Goal: Obtain resource: Obtain resource

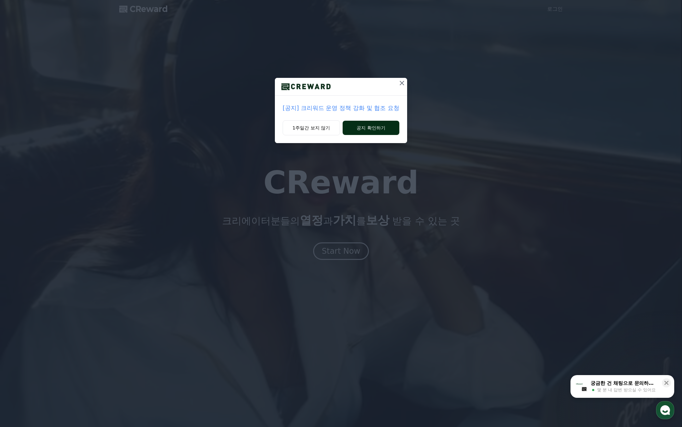
click at [376, 126] on button "공지 확인하기" at bounding box center [371, 128] width 57 height 14
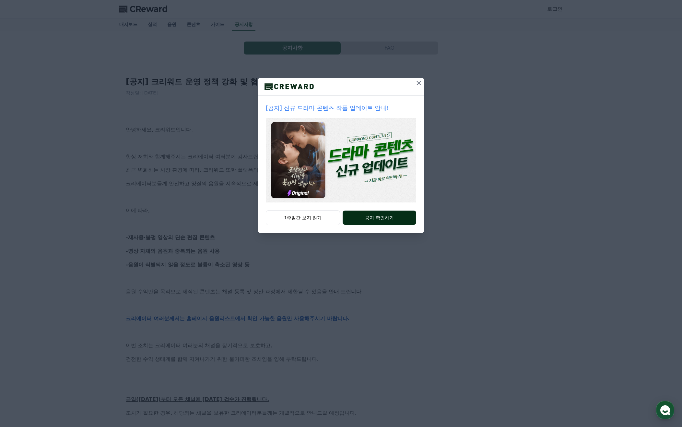
click at [372, 218] on button "공지 확인하기" at bounding box center [380, 217] width 74 height 14
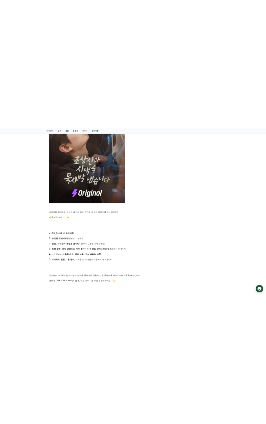
scroll to position [357, 0]
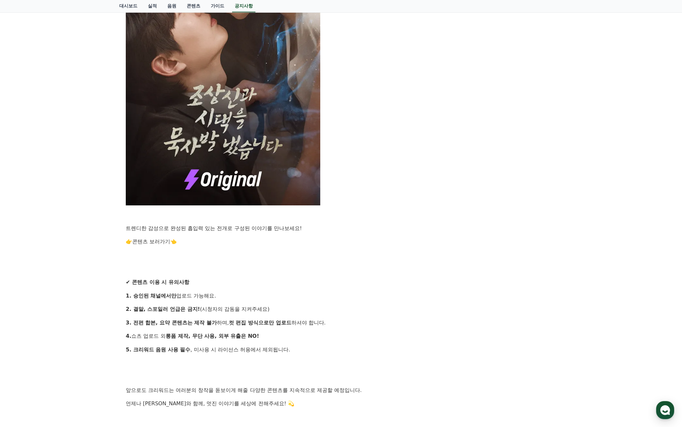
click at [164, 241] on link "콘텐츠 보러가기" at bounding box center [151, 241] width 38 height 6
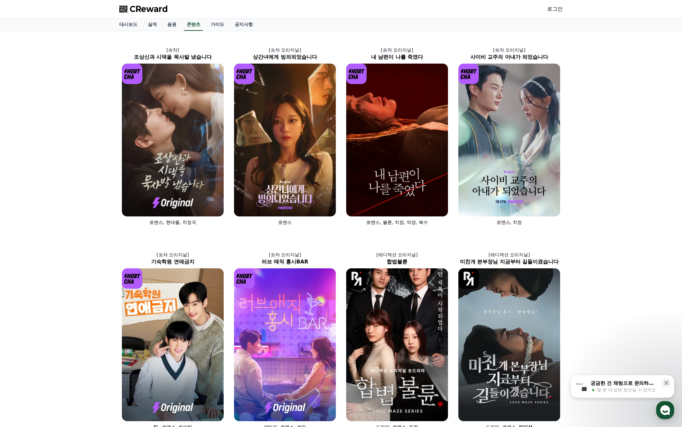
click at [558, 9] on link "로그인" at bounding box center [555, 9] width 16 height 8
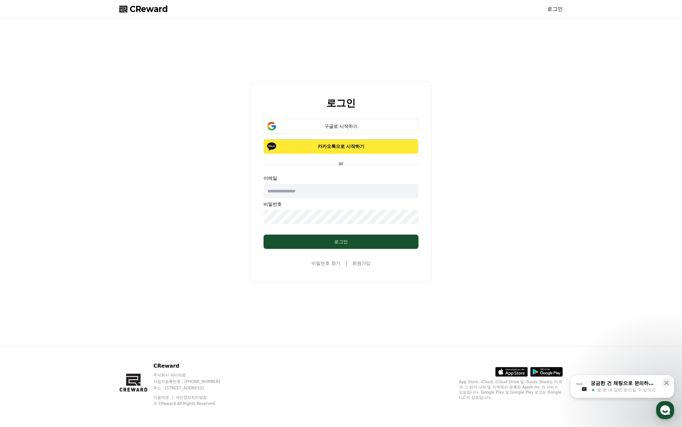
click at [342, 150] on button "카카오톡으로 시작하기" at bounding box center [341, 146] width 155 height 15
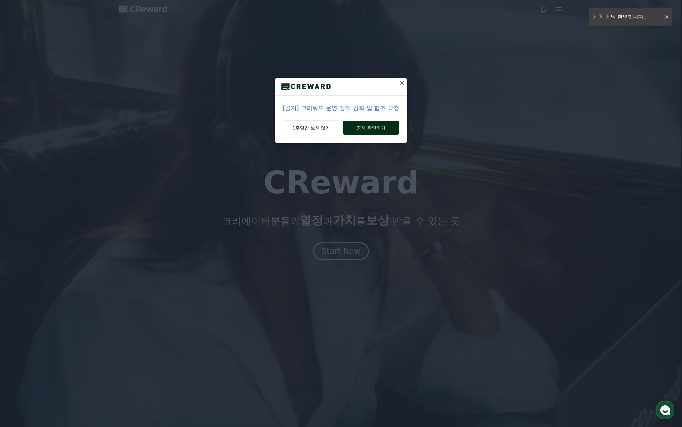
click at [363, 125] on button "공지 확인하기" at bounding box center [371, 128] width 57 height 14
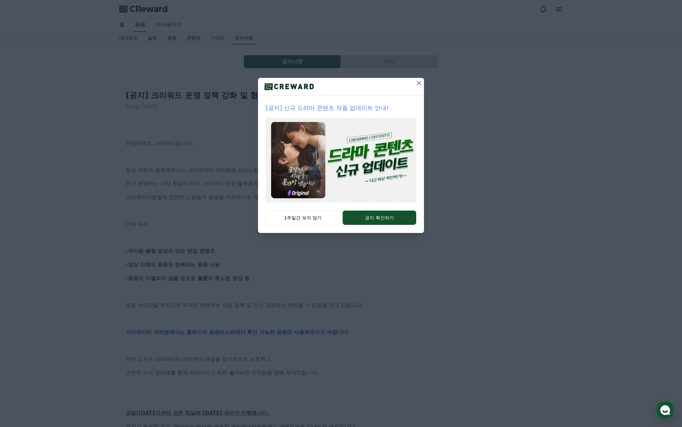
click at [418, 83] on icon at bounding box center [419, 83] width 8 height 8
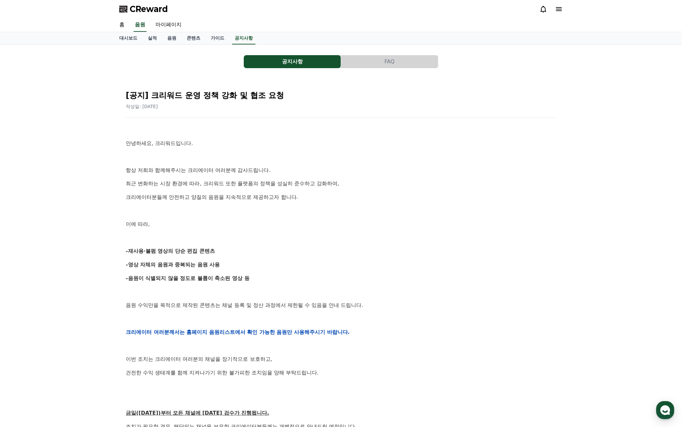
click at [315, 60] on button "공지사항" at bounding box center [292, 61] width 97 height 13
click at [382, 61] on button "FAQ" at bounding box center [389, 61] width 97 height 13
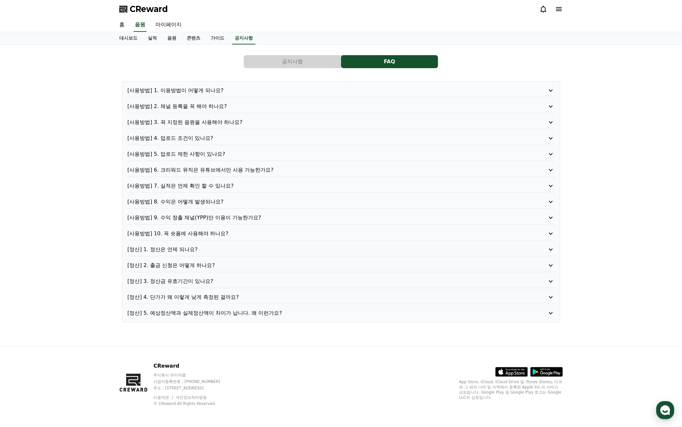
click at [194, 90] on p "[사용방법] 1. 이용방법이 어떻게 되나요?" at bounding box center [323, 91] width 393 height 8
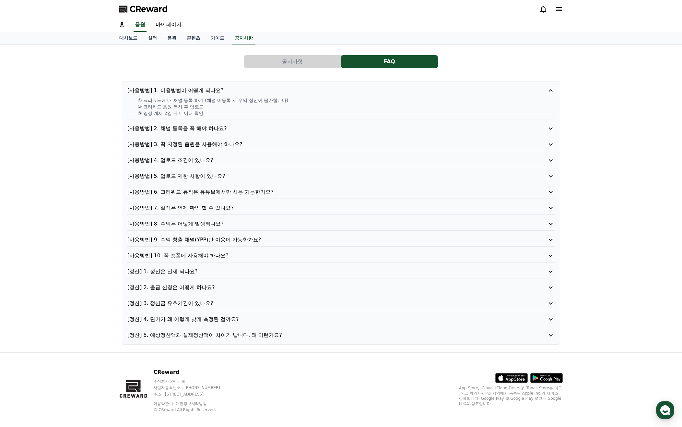
click at [186, 129] on p "[사용방법] 2. 채널 등록을 꼭 해야 하나요?" at bounding box center [323, 128] width 393 height 8
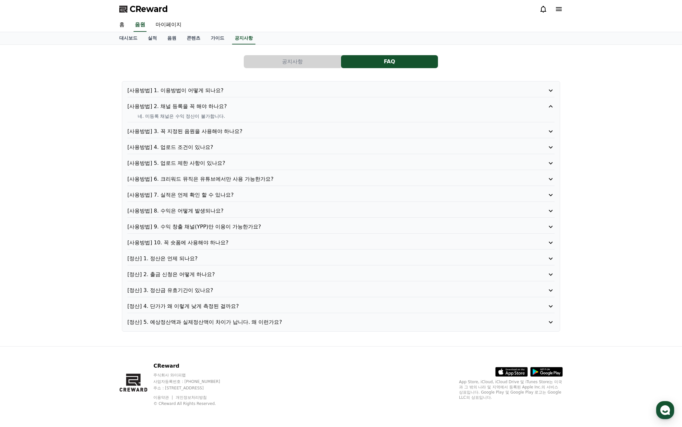
click at [184, 130] on p "[사용방법] 3. 꼭 지정된 음원을 사용해야 하나요?" at bounding box center [323, 131] width 393 height 8
click at [180, 145] on p "[사용방법] 4. 업로드 조건이 있나요?" at bounding box center [323, 147] width 393 height 8
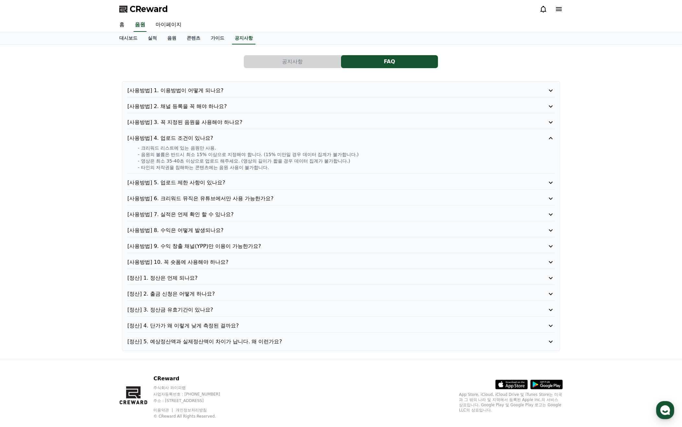
click at [196, 182] on p "[사용방법] 5. 업로드 제한 사항이 있나요?" at bounding box center [323, 183] width 393 height 8
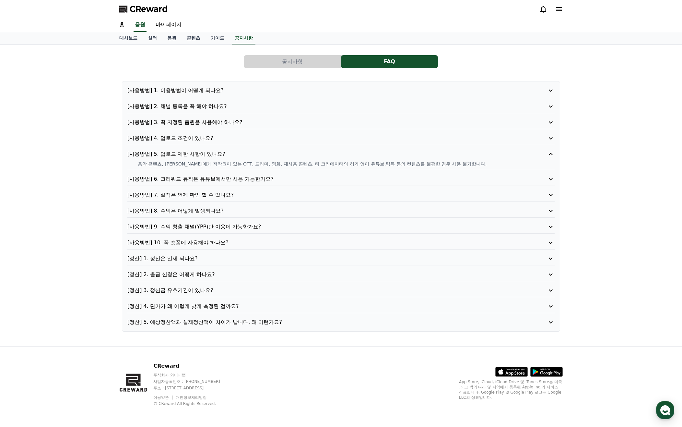
click at [188, 195] on p "[사용방법] 7. 실적은 언제 확인 할 수 있나요?" at bounding box center [323, 195] width 393 height 8
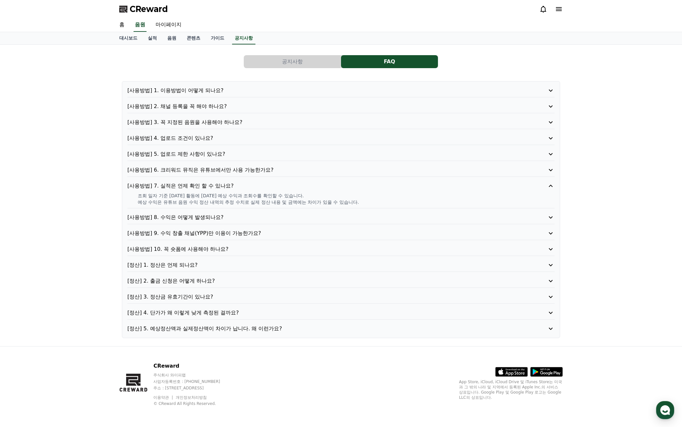
click at [196, 216] on p "[사용방법] 8. 수익은 어떻게 발생되나요?" at bounding box center [323, 217] width 393 height 8
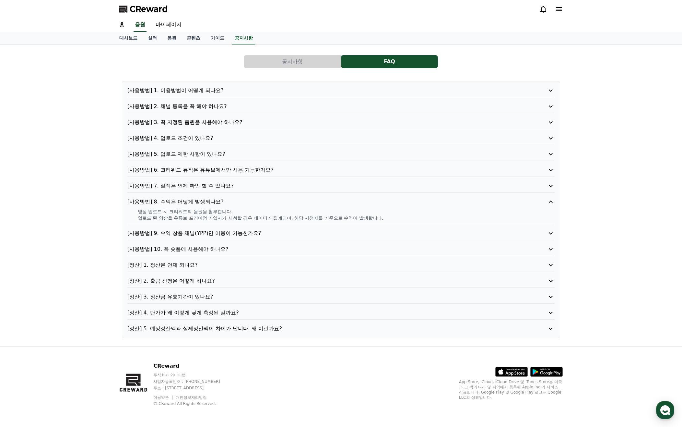
click at [178, 264] on p "[정산] 1. 정산은 언제 되나요?" at bounding box center [323, 265] width 393 height 8
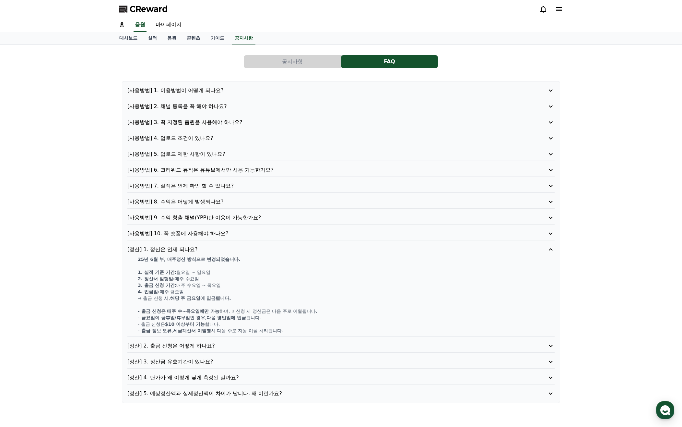
click at [214, 375] on p "[정산] 4. 단가가 왜 이렇게 낮게 측정된 걸까요?" at bounding box center [323, 377] width 393 height 8
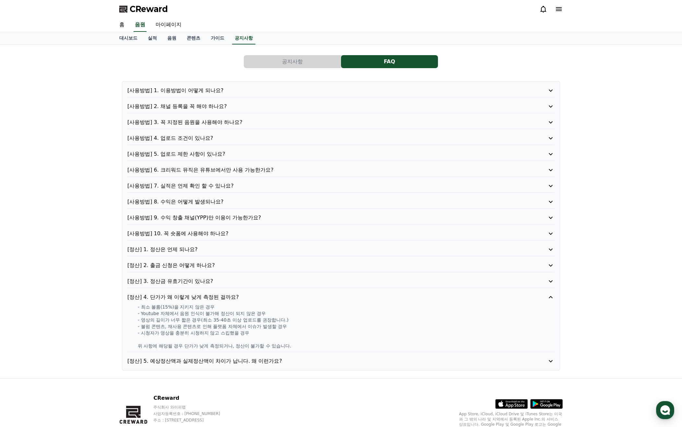
click at [204, 359] on p "[정산] 5. 예상정산액과 실제정산액이 차이가 납니다. 왜 이런가요?" at bounding box center [323, 361] width 393 height 8
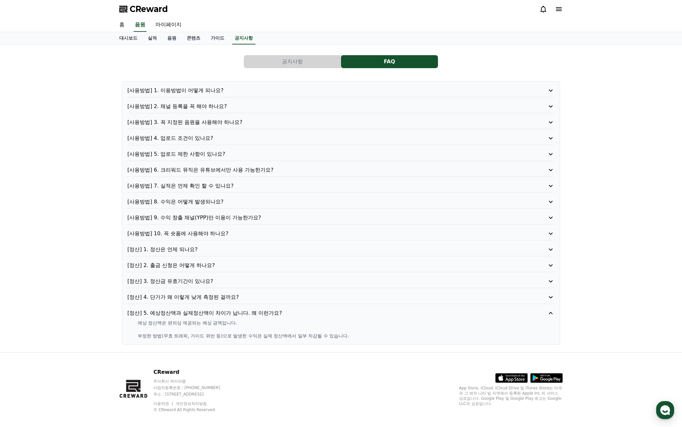
click at [119, 24] on link "홈" at bounding box center [122, 25] width 16 height 14
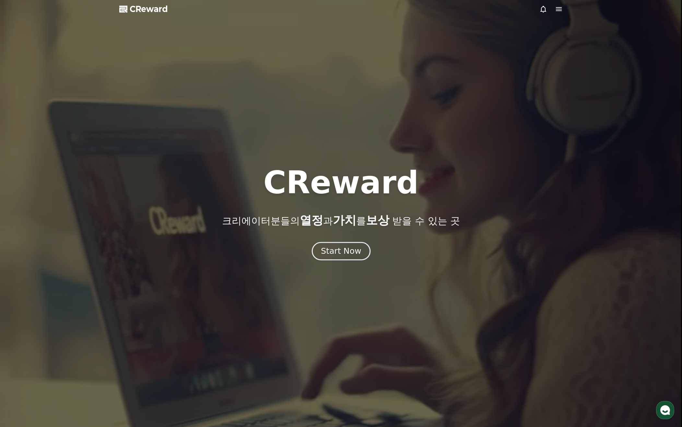
click at [323, 248] on div "Start Now" at bounding box center [341, 250] width 40 height 11
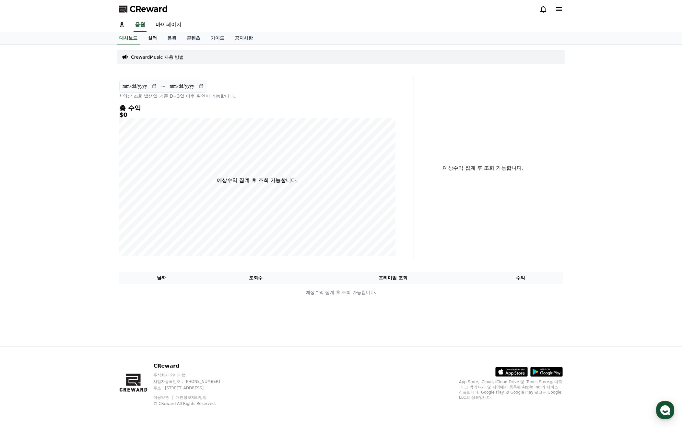
click at [152, 38] on link "실적" at bounding box center [152, 38] width 19 height 12
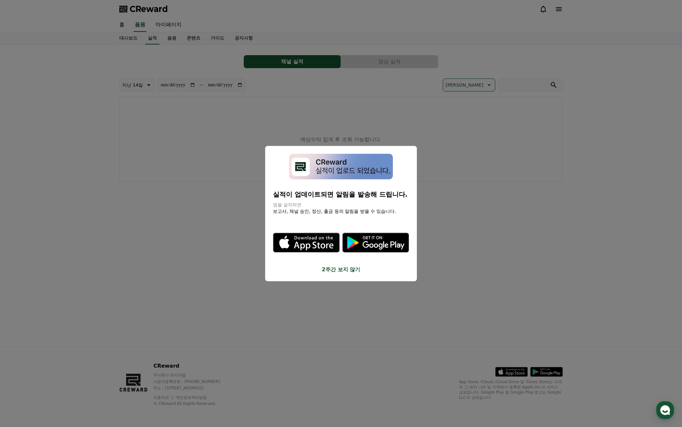
click at [337, 268] on button "2주간 보지 않기" at bounding box center [341, 269] width 136 height 8
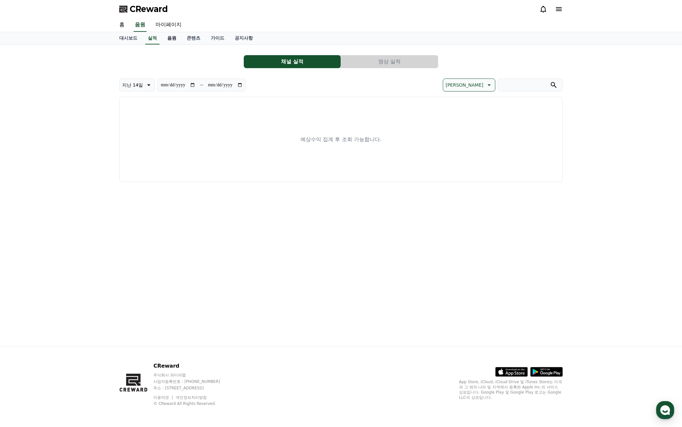
click at [171, 37] on link "음원" at bounding box center [171, 38] width 19 height 12
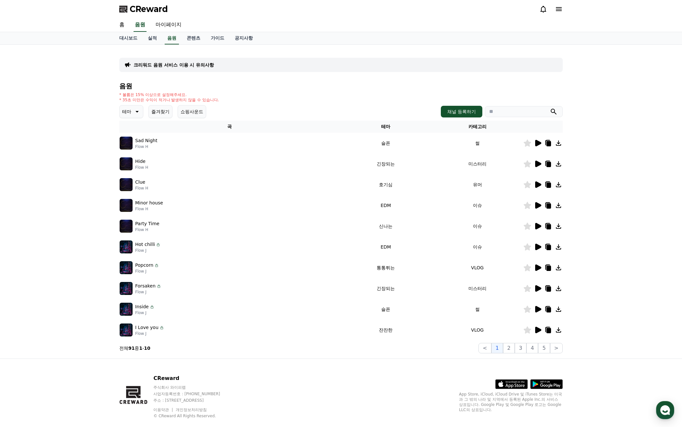
click at [538, 142] on icon at bounding box center [538, 143] width 6 height 6
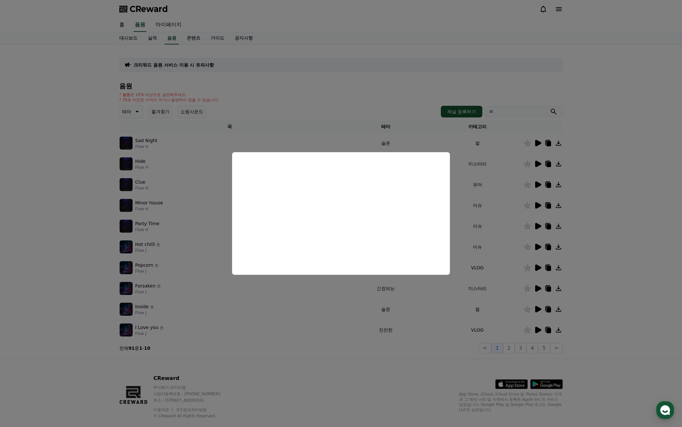
click at [536, 286] on button "close modal" at bounding box center [341, 213] width 682 height 427
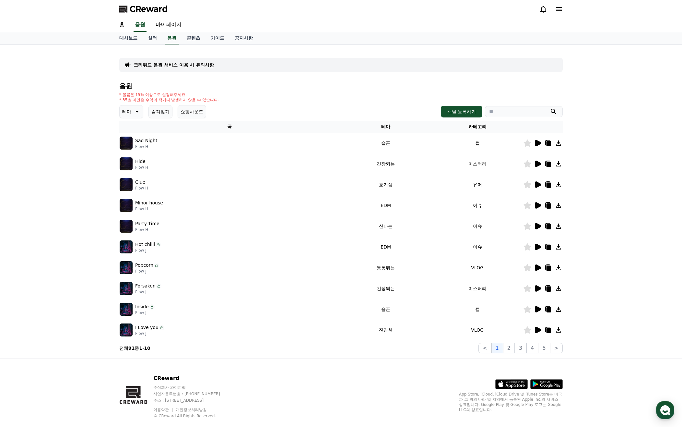
click at [536, 286] on icon at bounding box center [538, 288] width 6 height 6
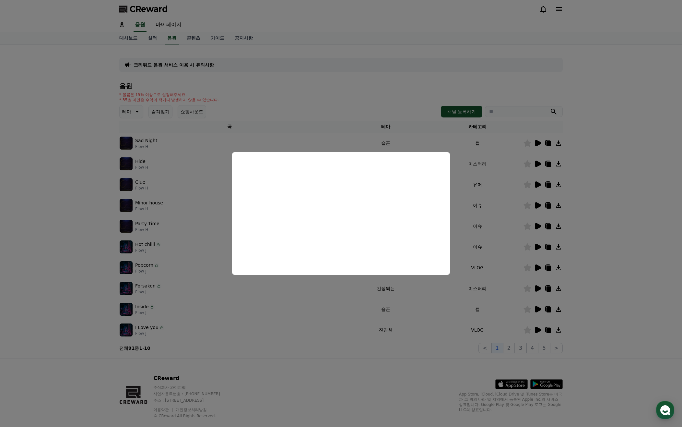
click at [290, 124] on button "close modal" at bounding box center [341, 213] width 682 height 427
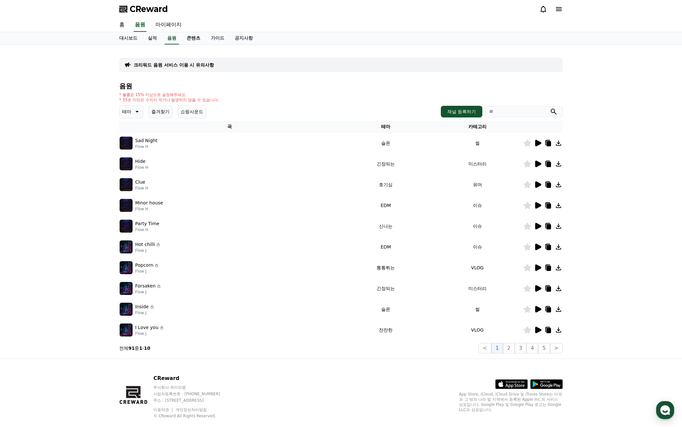
click at [195, 39] on link "콘텐츠" at bounding box center [194, 38] width 24 height 12
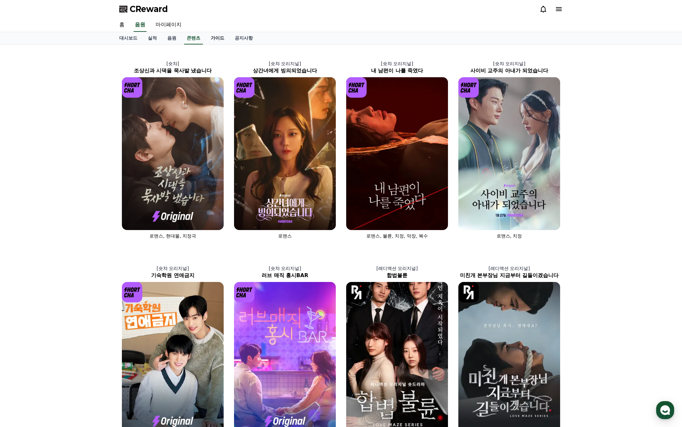
click at [223, 36] on link "가이드" at bounding box center [218, 38] width 24 height 12
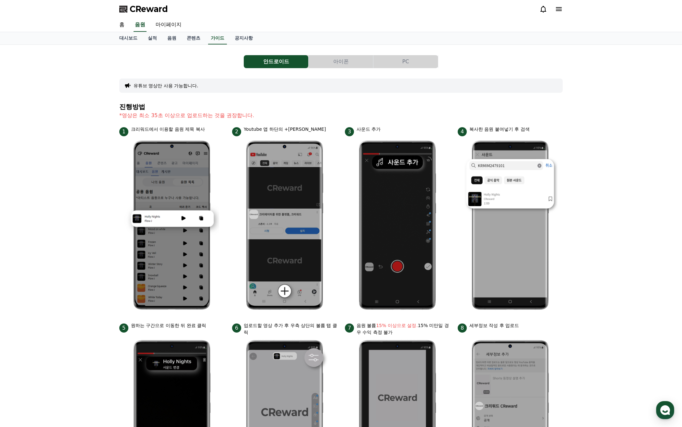
click at [405, 61] on button "PC" at bounding box center [405, 61] width 65 height 13
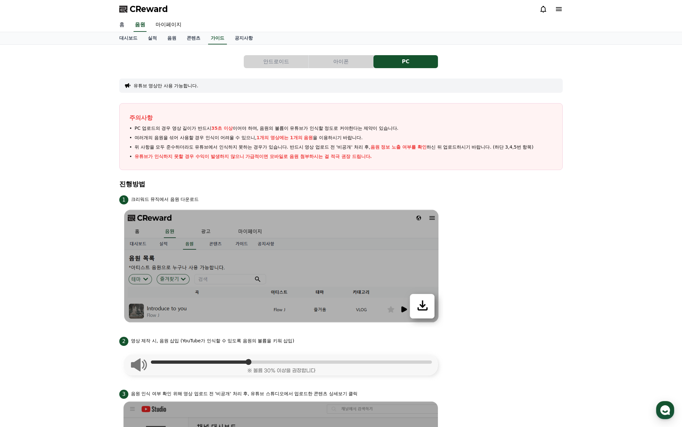
click at [124, 26] on link "홈" at bounding box center [122, 25] width 16 height 14
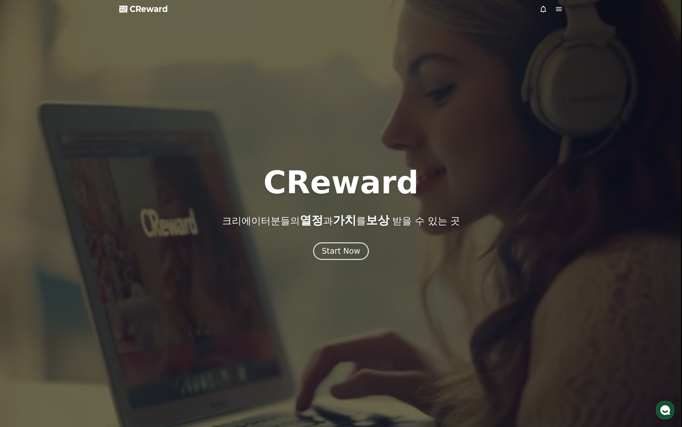
click at [558, 10] on icon at bounding box center [559, 9] width 8 height 8
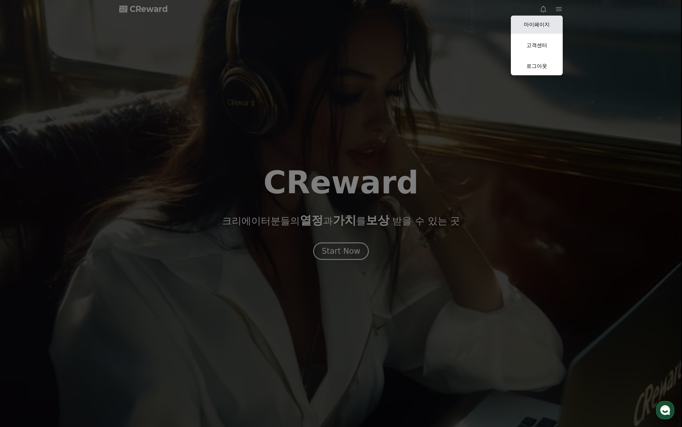
click at [540, 22] on link "마이페이지" at bounding box center [537, 25] width 52 height 18
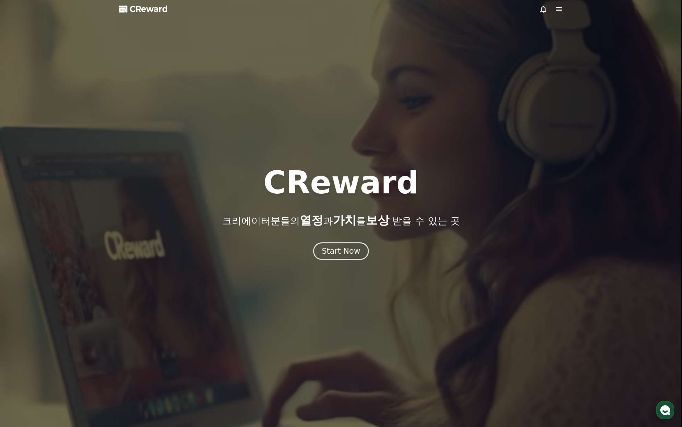
select select "**********"
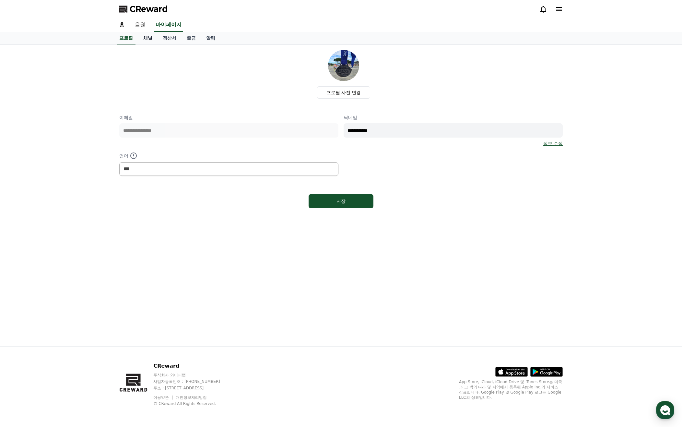
click at [147, 37] on link "채널" at bounding box center [147, 38] width 19 height 12
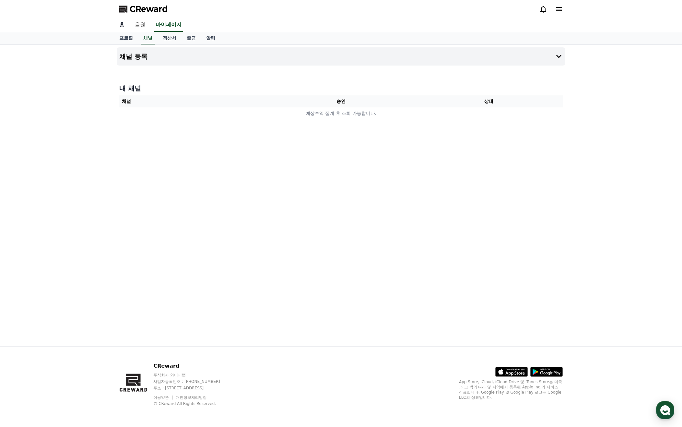
click at [123, 24] on link "홈" at bounding box center [122, 25] width 16 height 14
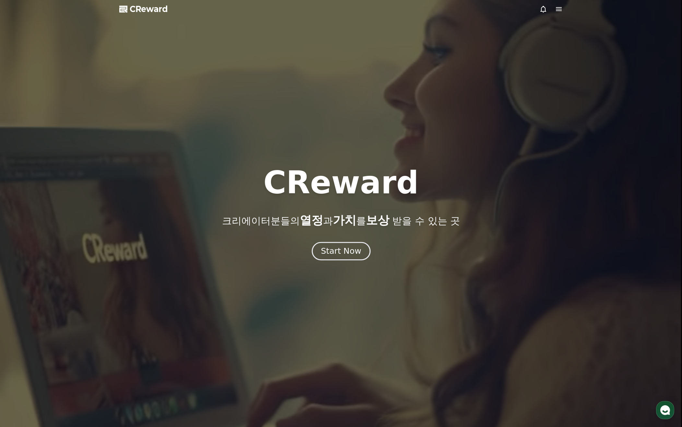
click at [336, 250] on div "Start Now" at bounding box center [341, 250] width 40 height 11
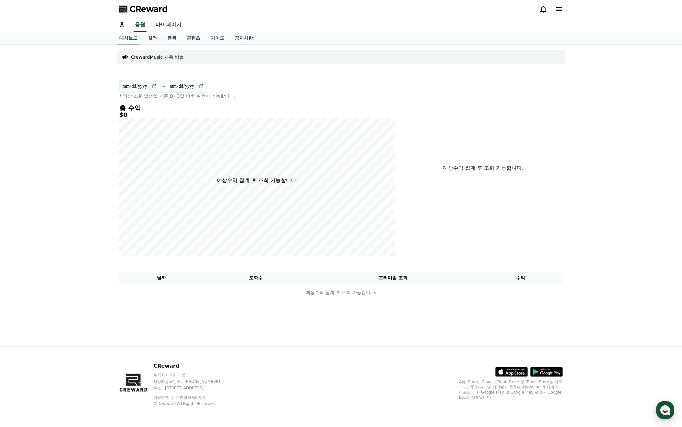
click at [561, 9] on icon at bounding box center [559, 9] width 6 height 4
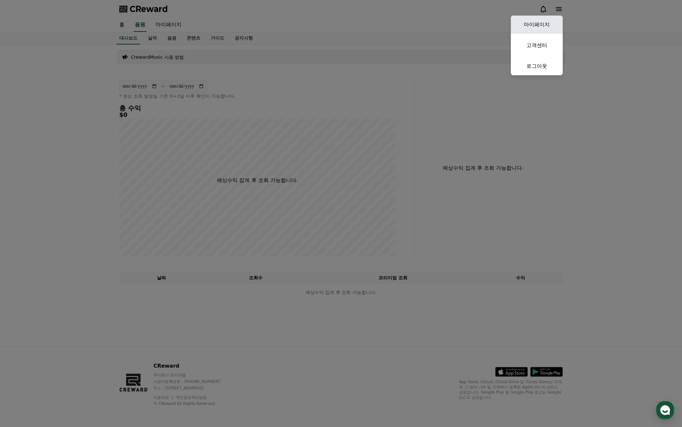
click at [546, 22] on link "마이페이지" at bounding box center [537, 25] width 52 height 18
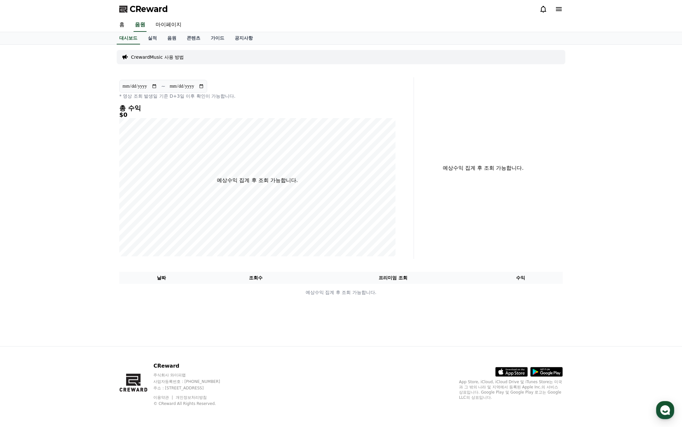
select select "**********"
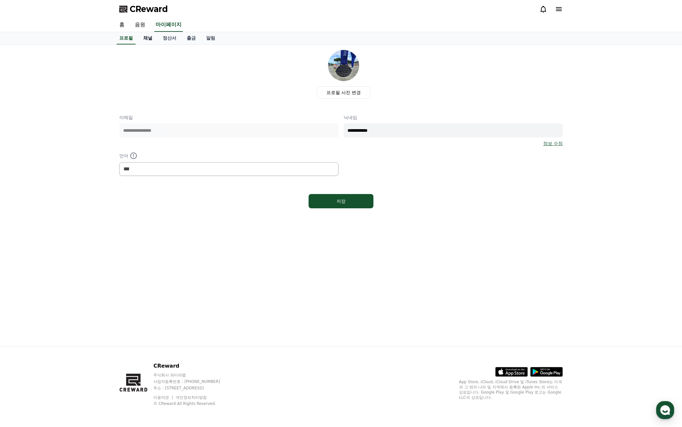
click at [154, 38] on link "채널" at bounding box center [147, 38] width 19 height 12
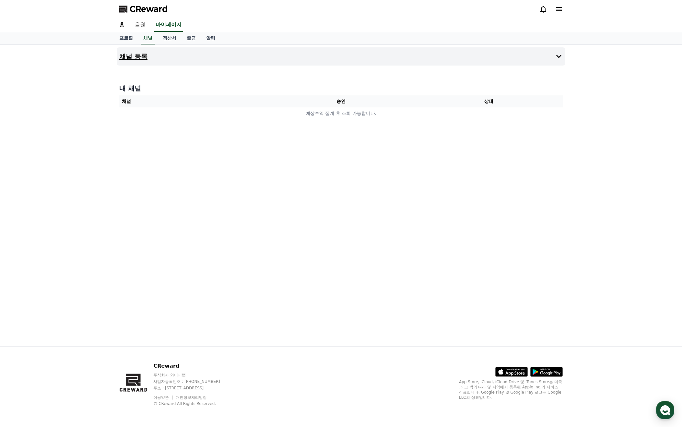
click at [559, 57] on icon at bounding box center [558, 56] width 5 height 3
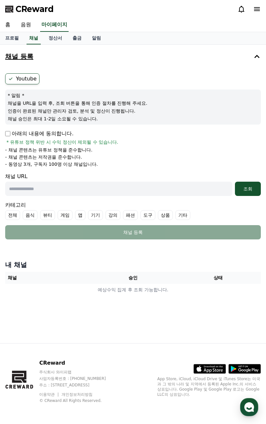
click at [40, 11] on span "CReward" at bounding box center [35, 9] width 38 height 10
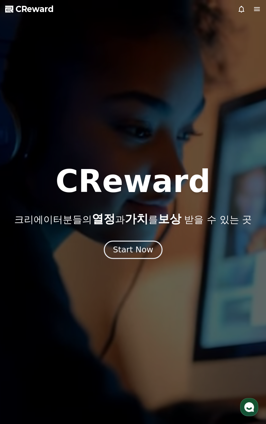
click at [151, 248] on div "Start Now" at bounding box center [133, 249] width 40 height 11
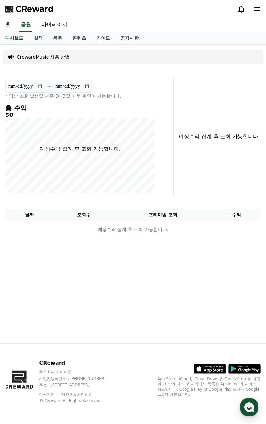
click at [7, 24] on link "홈" at bounding box center [8, 25] width 16 height 14
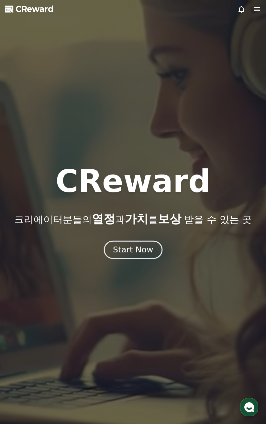
click at [144, 250] on div "Start Now" at bounding box center [133, 249] width 40 height 11
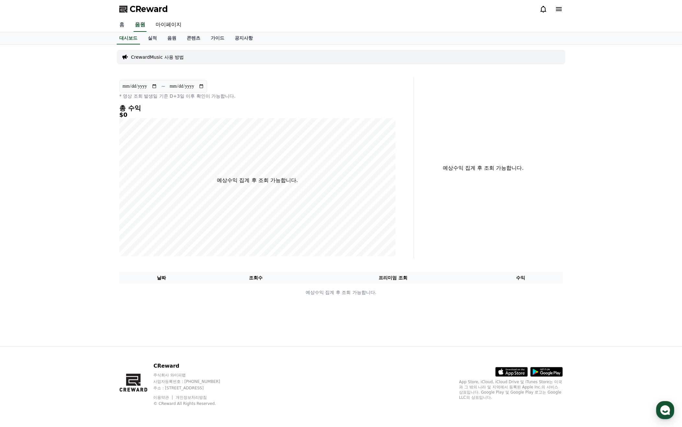
click at [120, 26] on link "홈" at bounding box center [122, 25] width 16 height 14
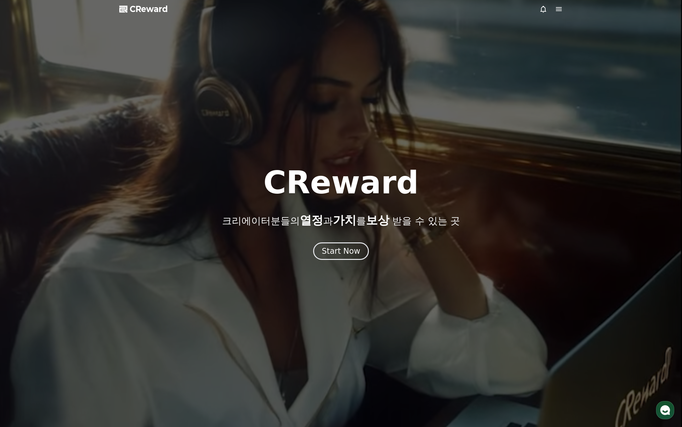
click at [139, 10] on span "CReward" at bounding box center [149, 9] width 38 height 10
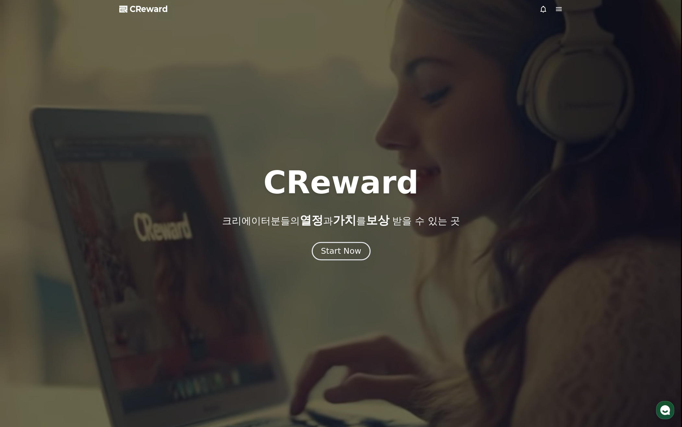
click at [353, 250] on div "Start Now" at bounding box center [341, 250] width 40 height 11
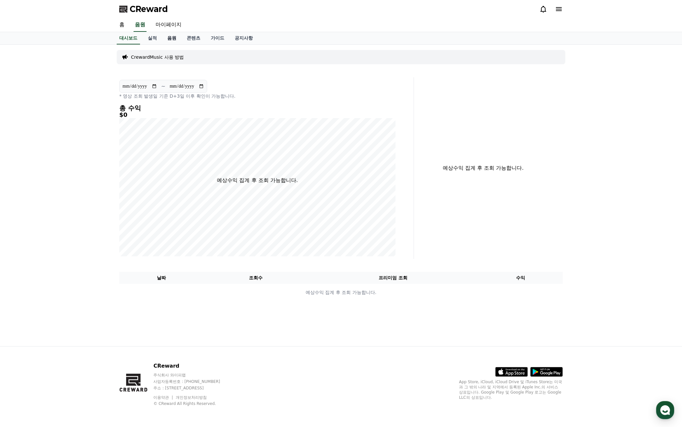
drag, startPoint x: 173, startPoint y: 38, endPoint x: 194, endPoint y: 35, distance: 20.7
click at [174, 38] on link "음원" at bounding box center [171, 38] width 19 height 12
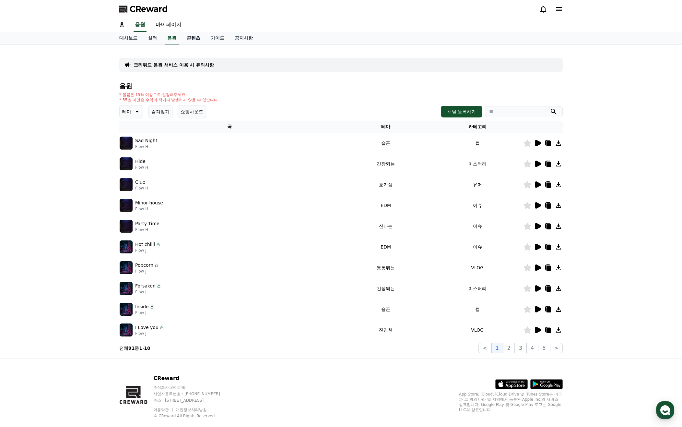
click at [194, 38] on link "콘텐츠" at bounding box center [194, 38] width 24 height 12
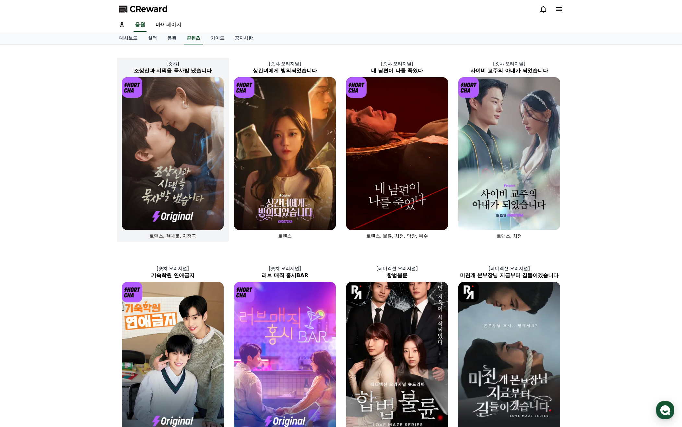
click at [192, 194] on img at bounding box center [173, 153] width 102 height 153
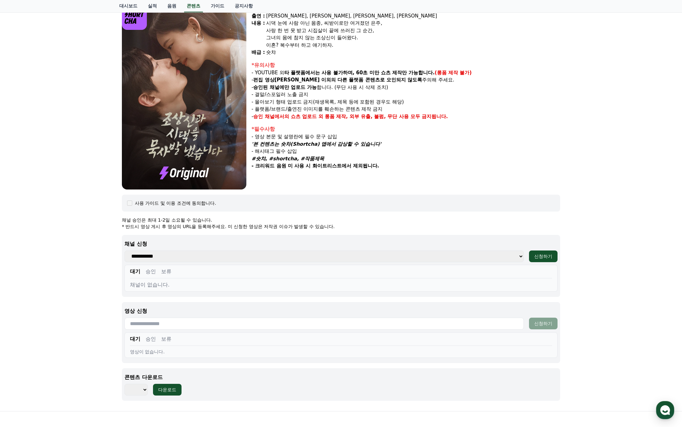
scroll to position [65, 0]
click at [511, 255] on select "**********" at bounding box center [323, 256] width 399 height 12
click at [511, 232] on div "**********" at bounding box center [341, 308] width 438 height 184
click at [143, 390] on select "*** *** *** *** *** *** *** *** *** *** *** *** *** *** *** *** *** *** *** ***…" at bounding box center [135, 389] width 23 height 12
select select "**********"
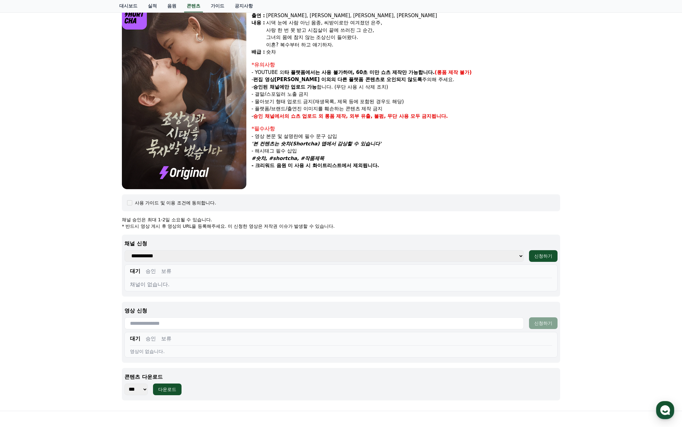
click at [124, 383] on select "*** *** *** *** *** *** *** *** *** *** *** *** *** *** *** *** *** *** *** ***…" at bounding box center [135, 389] width 23 height 12
click at [163, 391] on div "다운로드" at bounding box center [167, 389] width 18 height 6
click at [542, 255] on div "신청하기" at bounding box center [543, 256] width 18 height 6
click at [520, 256] on select "**********" at bounding box center [323, 256] width 399 height 12
select select
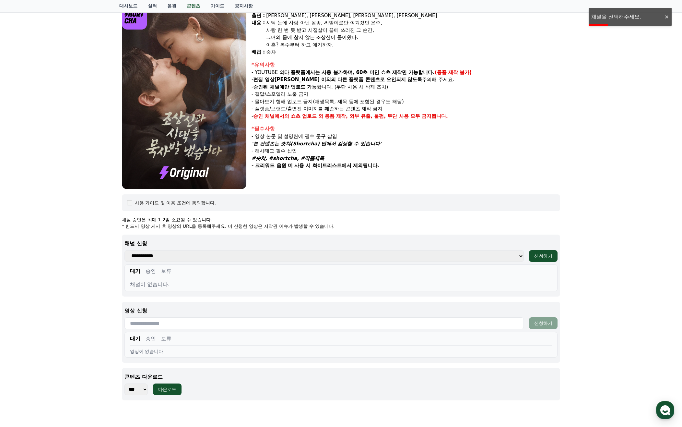
click at [124, 250] on select "**********" at bounding box center [323, 256] width 399 height 12
click at [545, 254] on div "신청하기" at bounding box center [543, 256] width 18 height 6
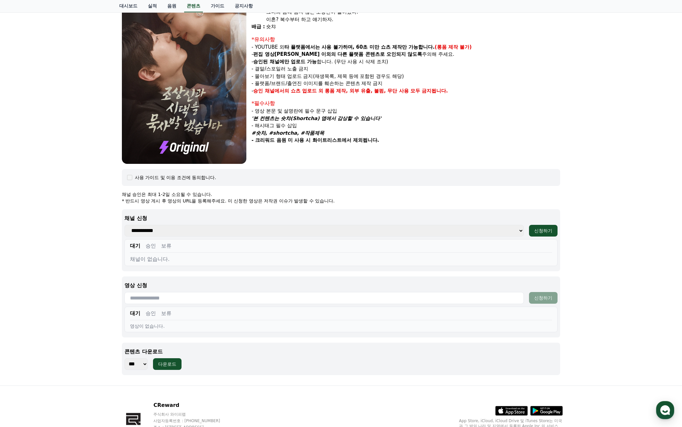
scroll to position [129, 0]
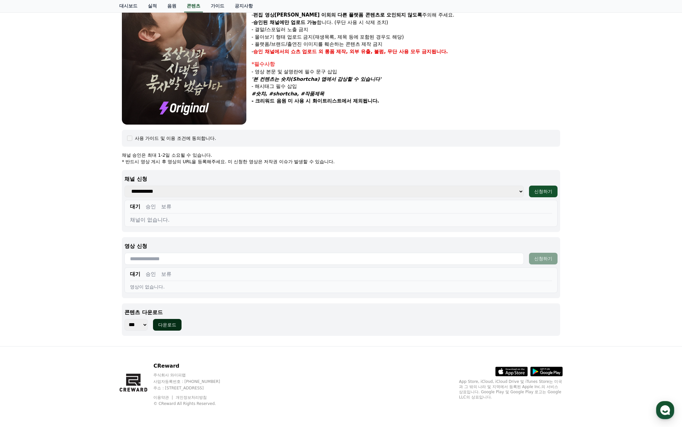
click at [175, 324] on div "다운로드" at bounding box center [167, 324] width 18 height 6
click at [151, 206] on button "승인" at bounding box center [151, 207] width 10 height 8
click at [167, 206] on button "보류" at bounding box center [166, 207] width 10 height 8
click at [136, 208] on button "대기" at bounding box center [135, 207] width 10 height 8
click at [520, 191] on select "**********" at bounding box center [323, 191] width 399 height 12
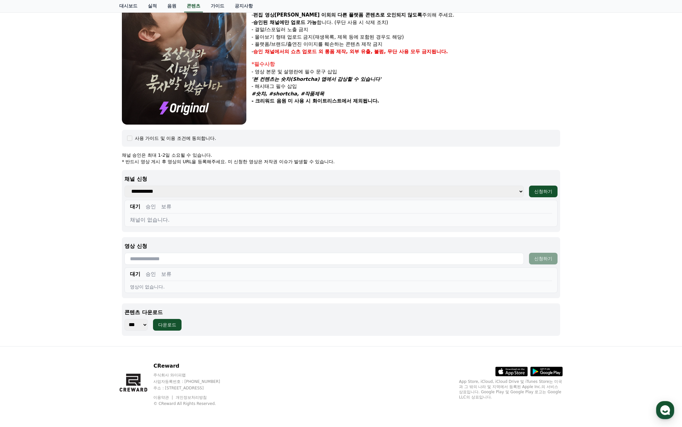
click at [124, 185] on select "**********" at bounding box center [323, 191] width 399 height 12
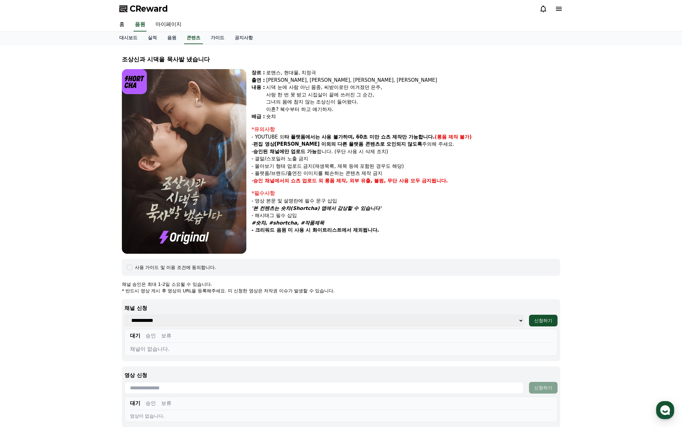
scroll to position [0, 0]
click at [243, 37] on link "공지사항" at bounding box center [243, 38] width 29 height 12
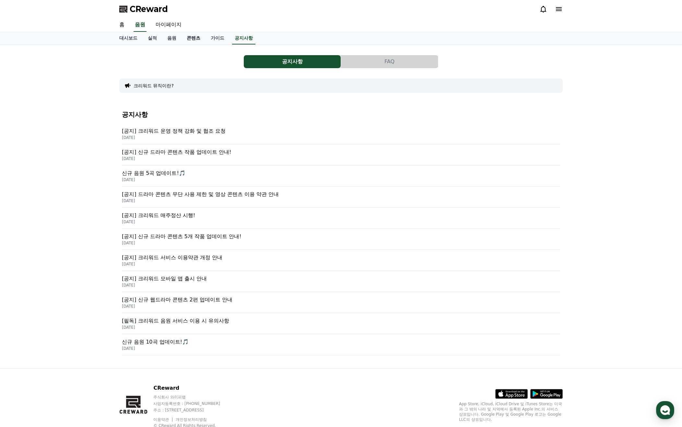
click at [194, 39] on link "콘텐츠" at bounding box center [194, 38] width 24 height 12
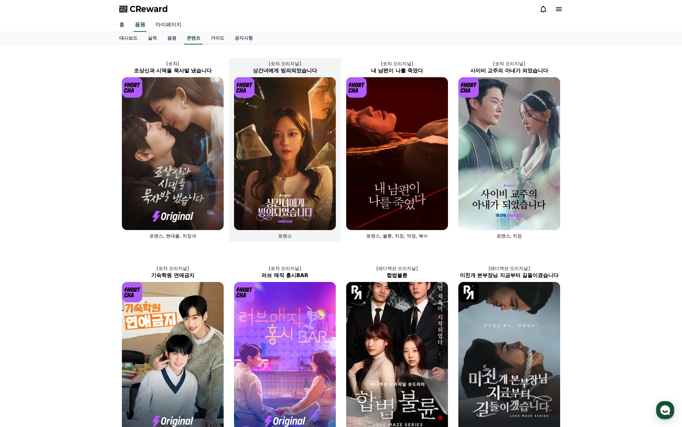
click at [259, 168] on img at bounding box center [285, 153] width 102 height 153
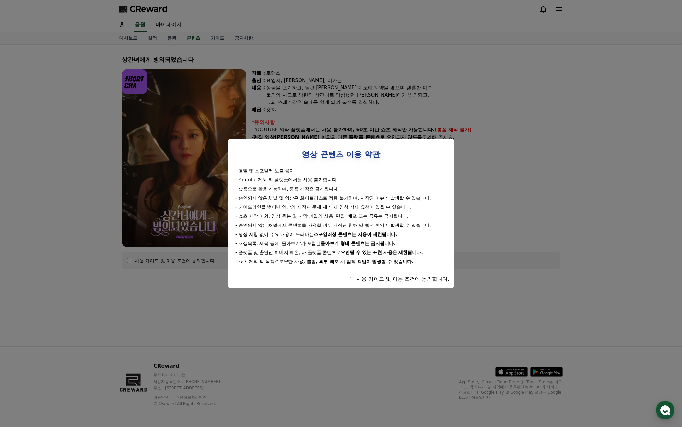
select select
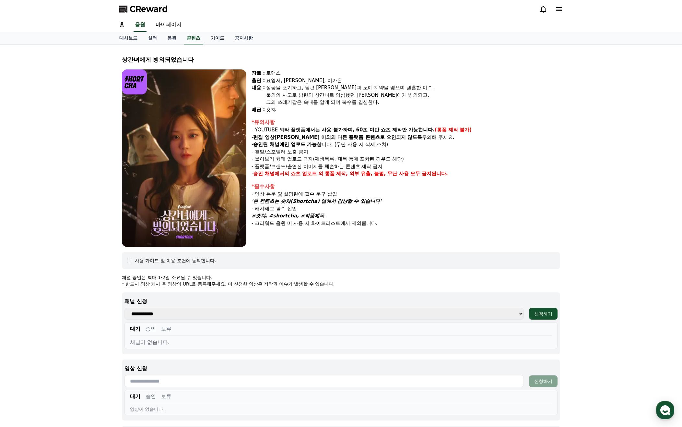
click at [221, 38] on link "가이드" at bounding box center [218, 38] width 24 height 12
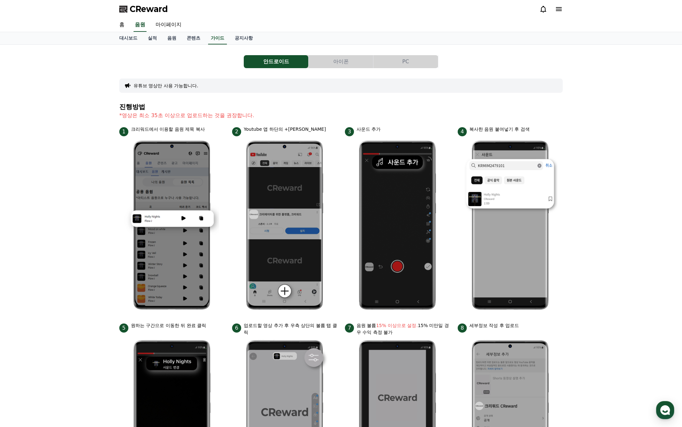
click at [408, 59] on button "PC" at bounding box center [405, 61] width 65 height 13
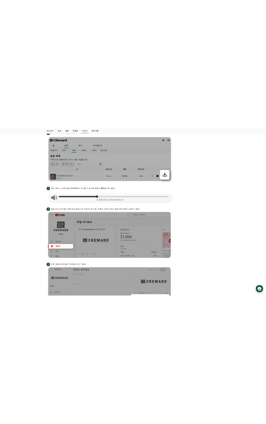
scroll to position [292, 0]
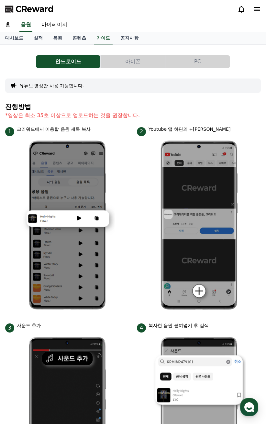
scroll to position [292, 0]
